Goal: Entertainment & Leisure: Browse casually

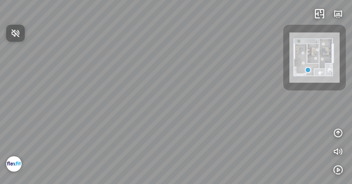
drag, startPoint x: 108, startPoint y: 114, endPoint x: 219, endPoint y: 114, distance: 110.5
click at [219, 114] on div at bounding box center [176, 92] width 352 height 184
drag, startPoint x: 237, startPoint y: 86, endPoint x: 257, endPoint y: 80, distance: 21.8
click at [257, 80] on div "Bedroom Master Bedroom" at bounding box center [176, 92] width 352 height 184
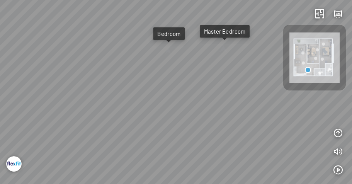
drag, startPoint x: 129, startPoint y: 90, endPoint x: 164, endPoint y: 89, distance: 34.8
click at [164, 89] on div "Bedroom Master Bedroom" at bounding box center [176, 92] width 352 height 184
click at [174, 29] on div "Bedroom" at bounding box center [169, 33] width 32 height 13
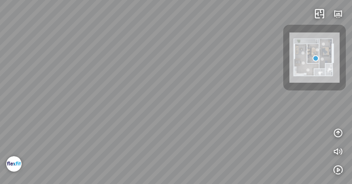
drag, startPoint x: 237, startPoint y: 129, endPoint x: 346, endPoint y: 113, distance: 110.6
click at [346, 113] on div "Living room" at bounding box center [176, 92] width 352 height 184
drag, startPoint x: 145, startPoint y: 138, endPoint x: 324, endPoint y: 129, distance: 179.1
click at [323, 129] on div "Living room" at bounding box center [176, 92] width 352 height 184
drag, startPoint x: 148, startPoint y: 160, endPoint x: 189, endPoint y: 153, distance: 41.6
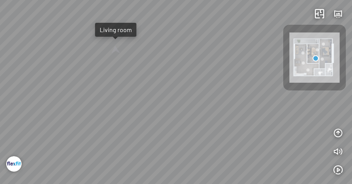
click at [189, 153] on div "Living room" at bounding box center [176, 92] width 352 height 184
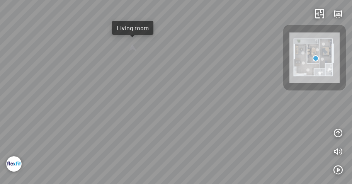
click at [129, 49] on div at bounding box center [132, 47] width 12 height 11
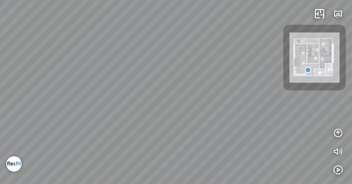
drag, startPoint x: 130, startPoint y: 128, endPoint x: 262, endPoint y: 128, distance: 131.8
click at [262, 128] on div "Bedroom Master Bedroom" at bounding box center [176, 92] width 352 height 184
drag, startPoint x: 148, startPoint y: 131, endPoint x: 249, endPoint y: 135, distance: 101.0
click at [249, 135] on div "Bedroom Master Bedroom" at bounding box center [176, 92] width 352 height 184
drag, startPoint x: 167, startPoint y: 159, endPoint x: 242, endPoint y: 156, distance: 75.4
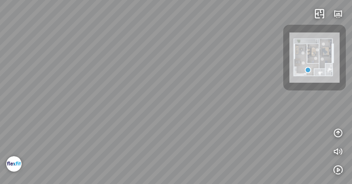
click at [242, 156] on div "Bedroom Master Bedroom" at bounding box center [176, 92] width 352 height 184
drag, startPoint x: 149, startPoint y: 155, endPoint x: 225, endPoint y: 153, distance: 75.4
click at [225, 153] on div "Bedroom Master Bedroom" at bounding box center [176, 92] width 352 height 184
drag, startPoint x: 256, startPoint y: 158, endPoint x: 207, endPoint y: 158, distance: 49.5
click at [211, 158] on div "Bedroom Master Bedroom" at bounding box center [176, 92] width 352 height 184
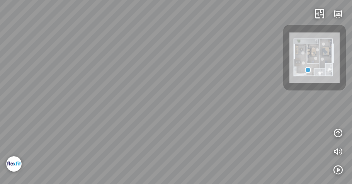
drag, startPoint x: 244, startPoint y: 158, endPoint x: 184, endPoint y: 153, distance: 60.1
click at [192, 154] on div "Bedroom Master Bedroom" at bounding box center [176, 92] width 352 height 184
drag, startPoint x: 226, startPoint y: 151, endPoint x: 124, endPoint y: 143, distance: 103.1
click at [159, 148] on div "Bedroom Master Bedroom" at bounding box center [176, 92] width 352 height 184
click at [253, 90] on div "Bedroom Master Bedroom" at bounding box center [176, 92] width 352 height 184
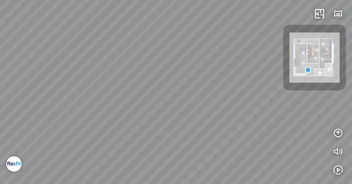
drag, startPoint x: 235, startPoint y: 99, endPoint x: 123, endPoint y: 83, distance: 113.2
click at [123, 83] on div "Bedroom Master Bedroom" at bounding box center [176, 92] width 352 height 184
drag, startPoint x: 103, startPoint y: 78, endPoint x: 225, endPoint y: 98, distance: 123.3
click at [225, 90] on div "Bedroom Master Bedroom" at bounding box center [176, 92] width 352 height 184
